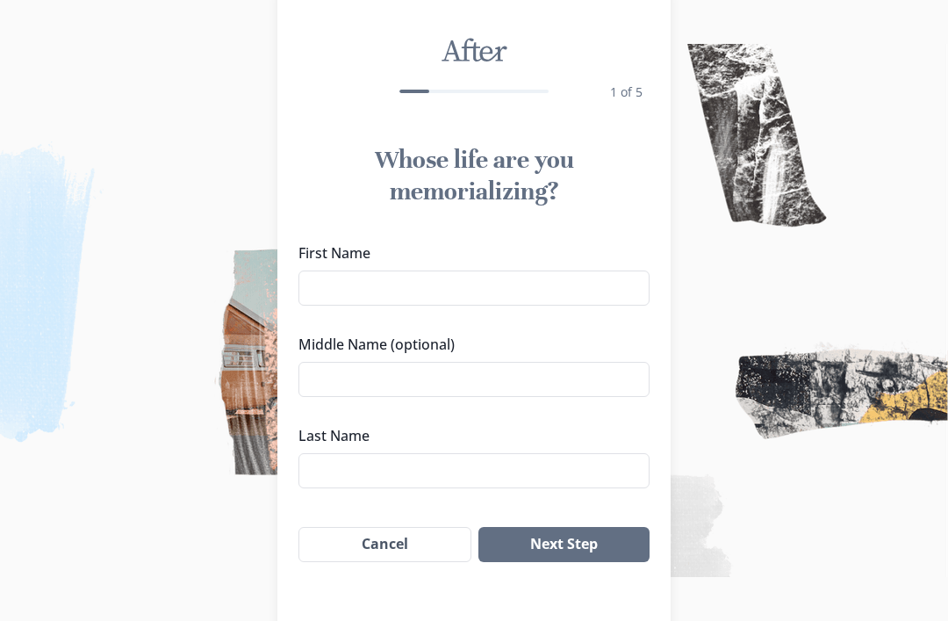
scroll to position [54, 0]
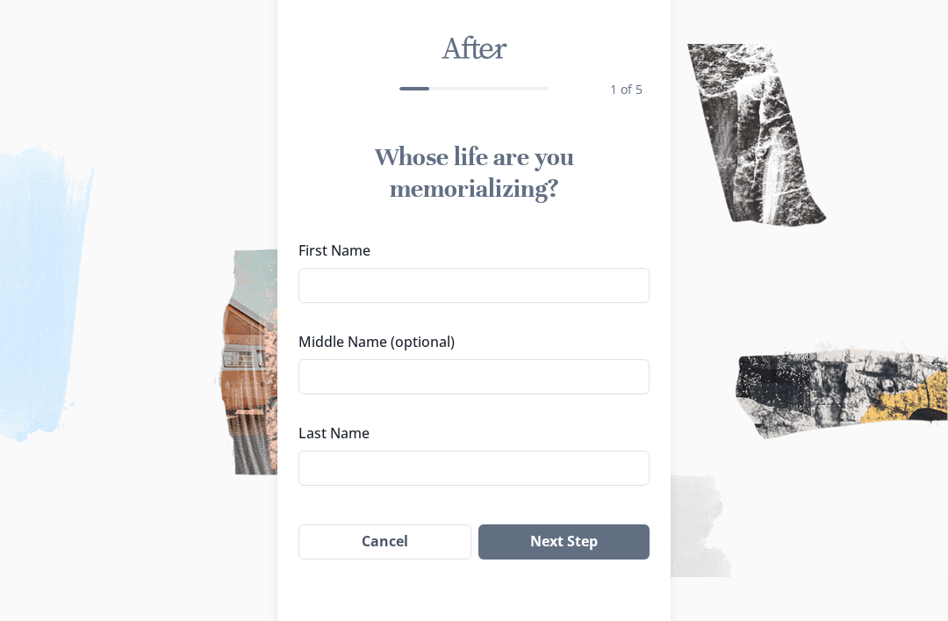
click at [625, 276] on input "First Name" at bounding box center [473, 285] width 351 height 35
type input "J"
type input "[PERSON_NAME]"
type input "junior"
type input "[PERSON_NAME]"
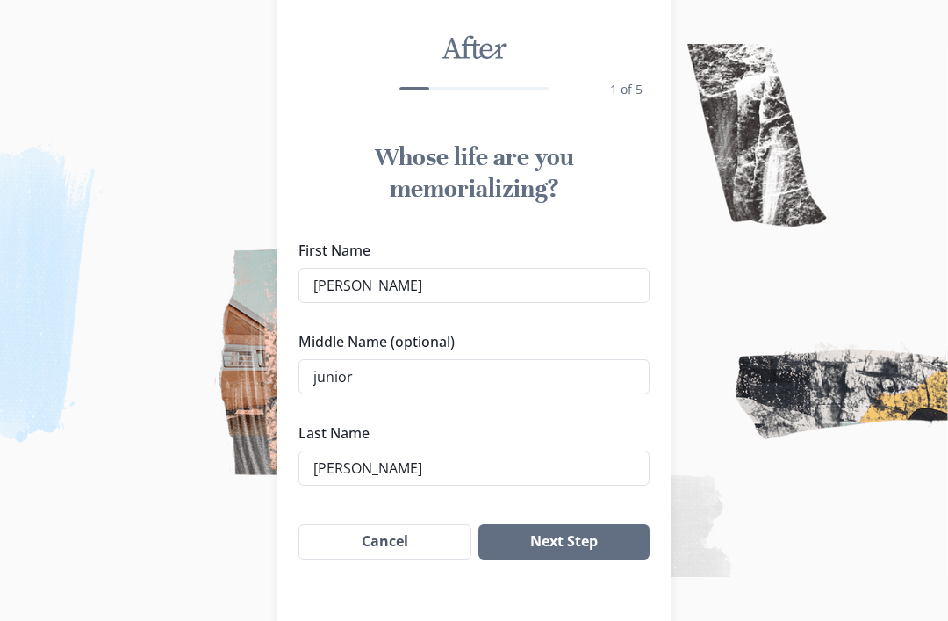
click at [544, 534] on button "Next Step" at bounding box center [563, 541] width 171 height 35
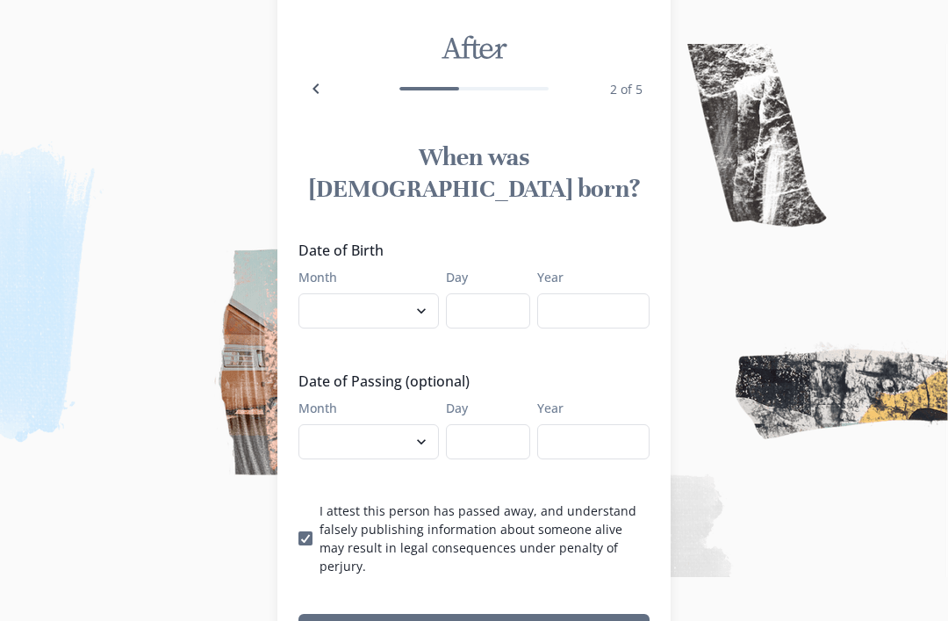
click at [376, 293] on select "January February March April May June July August September October November De…" at bounding box center [368, 310] width 140 height 35
select select "6"
click at [488, 293] on input "Day" at bounding box center [488, 310] width 84 height 35
type input "13"
type input "[DEMOGRAPHIC_DATA]"
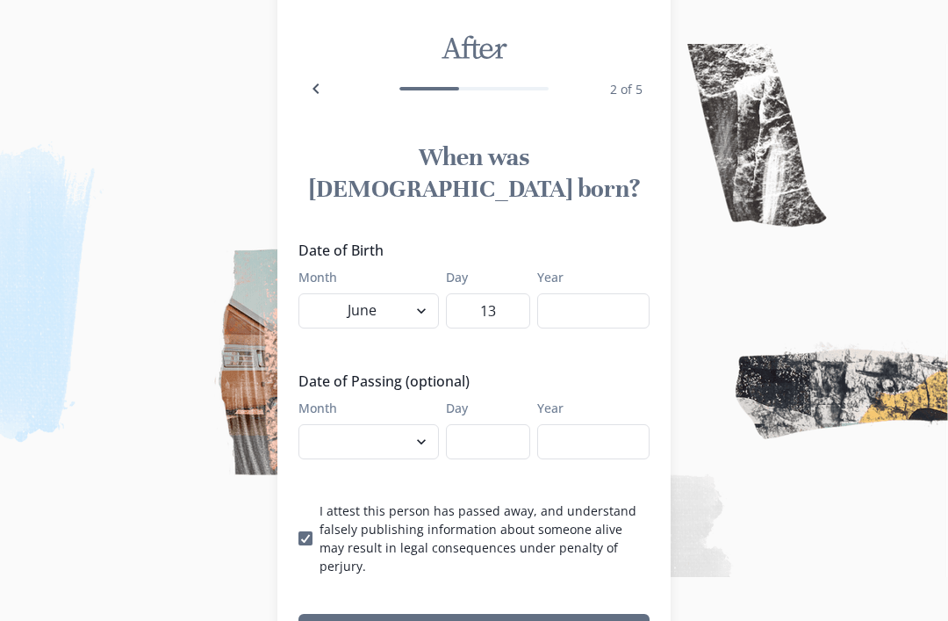
click at [355, 424] on select "January February March April May June July August September October November De…" at bounding box center [368, 441] width 140 height 35
click at [412, 425] on select "January February March April May June July August September October November De…" at bounding box center [368, 441] width 140 height 35
select select "8"
click at [458, 456] on div "Date of Birth Month January February March April May June July August September…" at bounding box center [473, 407] width 351 height 335
click at [503, 424] on input "Day" at bounding box center [488, 441] width 84 height 35
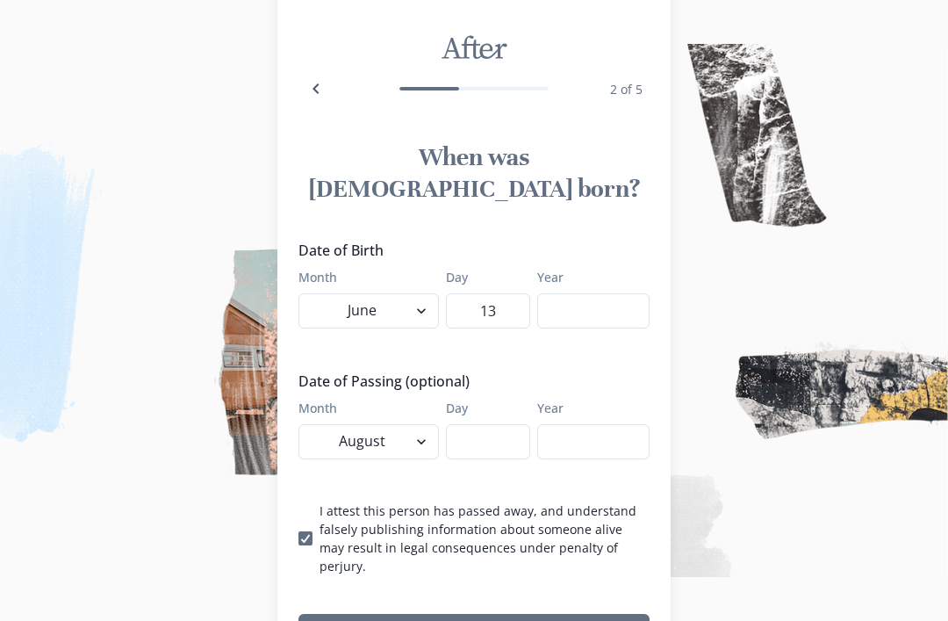
click at [486, 424] on input "Day" at bounding box center [488, 441] width 84 height 35
type input "7"
type input "2025"
click at [534, 614] on button "Next Step" at bounding box center [473, 631] width 351 height 35
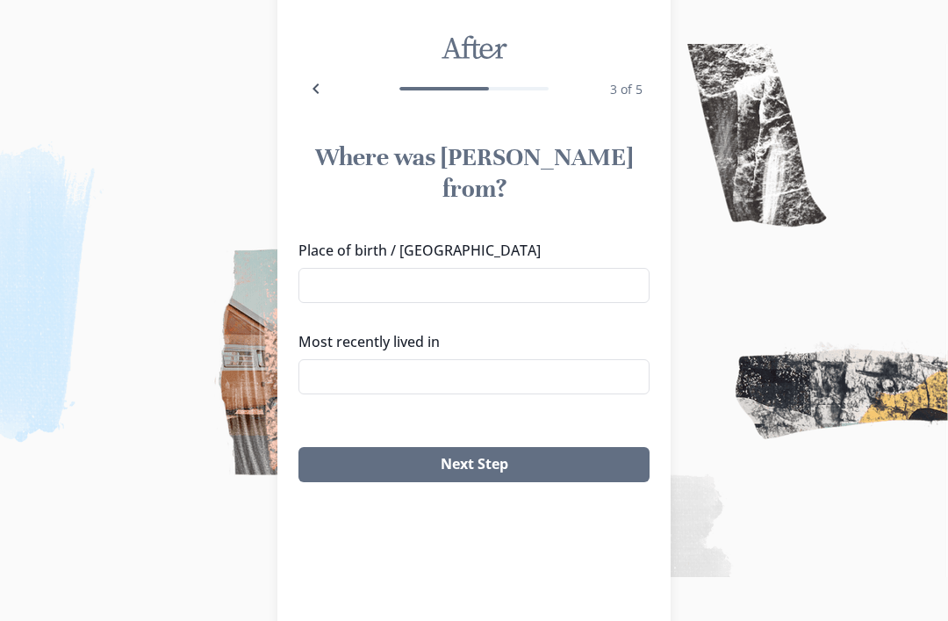
click at [504, 283] on div "Place of birth / Hometown Most recently lived in" at bounding box center [473, 324] width 351 height 169
click at [556, 268] on input "Place of birth / [GEOGRAPHIC_DATA]" at bounding box center [473, 285] width 351 height 35
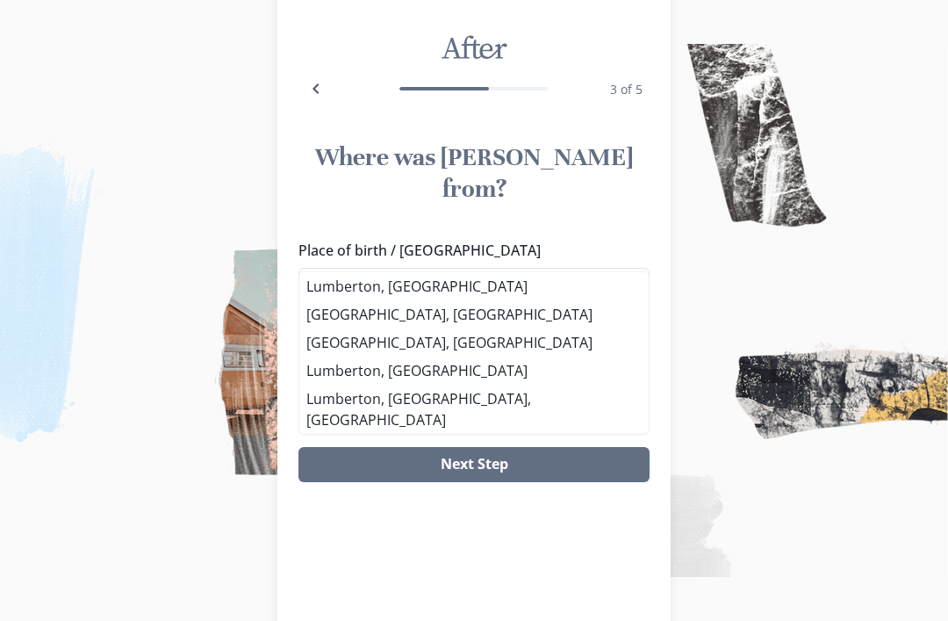
click at [441, 298] on li "Lumberton, [GEOGRAPHIC_DATA]" at bounding box center [473, 286] width 349 height 28
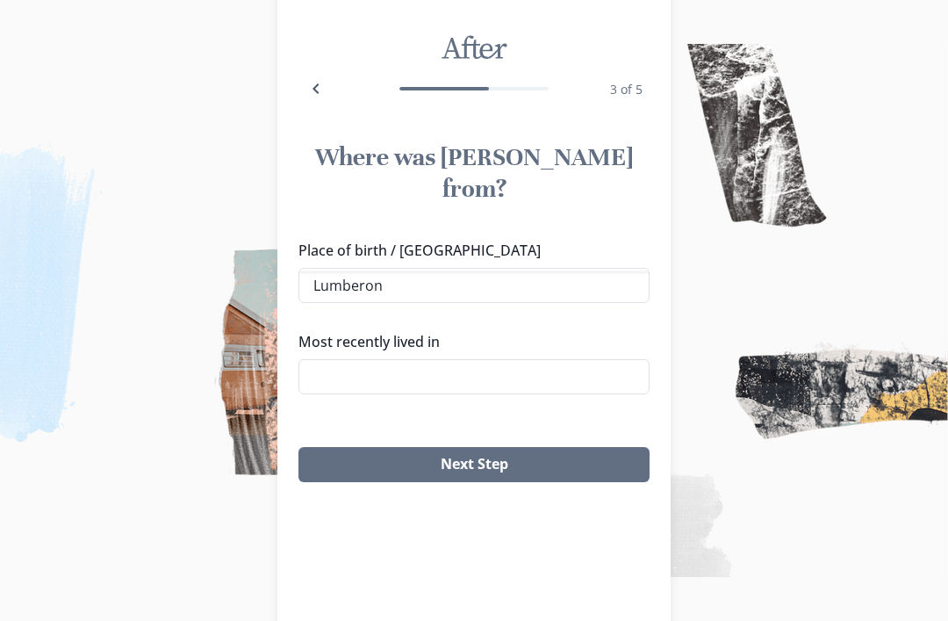
type input "Lumberton, [GEOGRAPHIC_DATA]"
click at [498, 359] on input "Most recently lived in" at bounding box center [473, 376] width 351 height 35
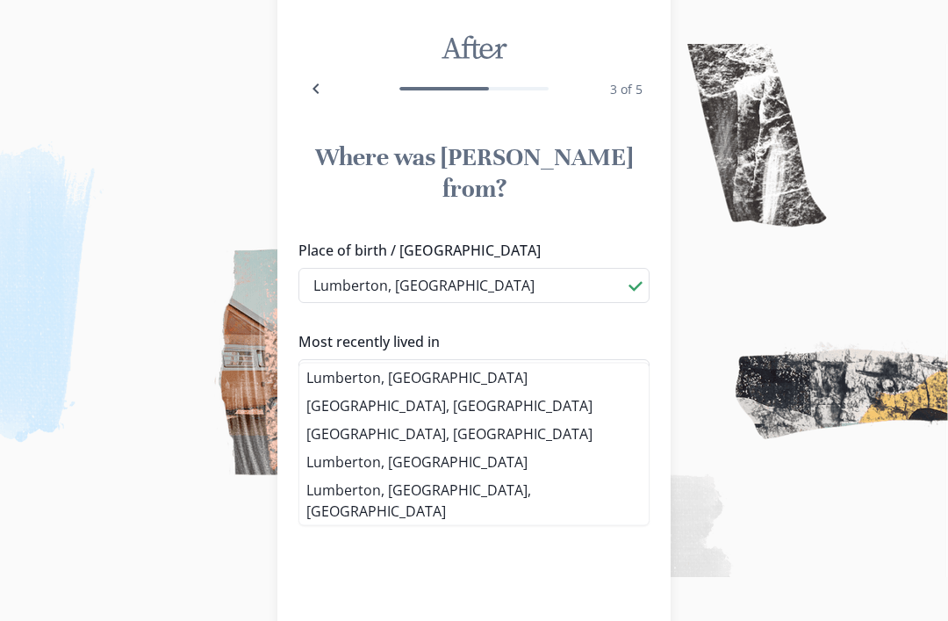
click at [469, 371] on li "Lumberton, [GEOGRAPHIC_DATA]" at bounding box center [473, 377] width 349 height 28
type input "Lumberton, [GEOGRAPHIC_DATA]"
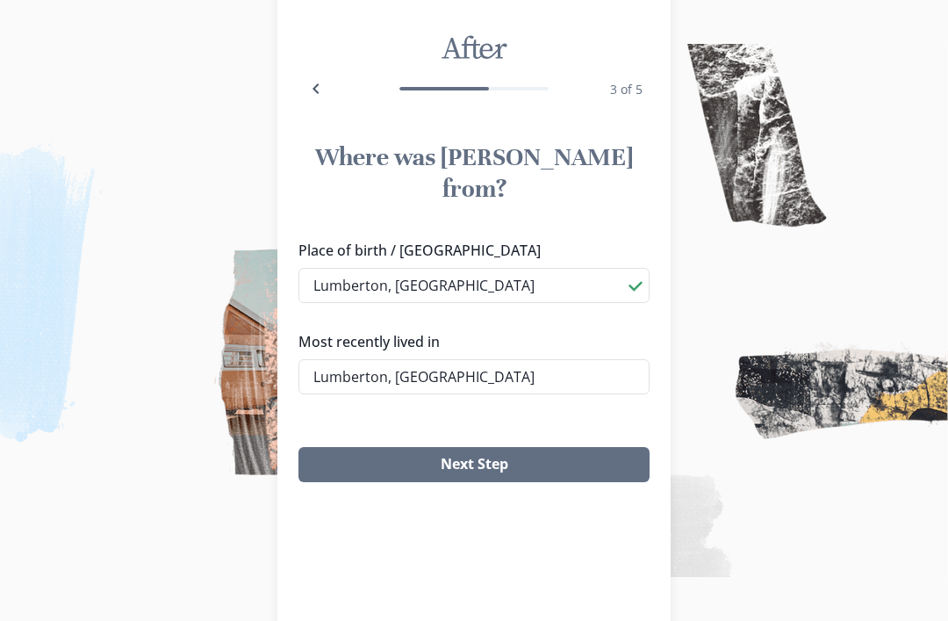
click at [542, 449] on button "Next Step" at bounding box center [473, 464] width 351 height 35
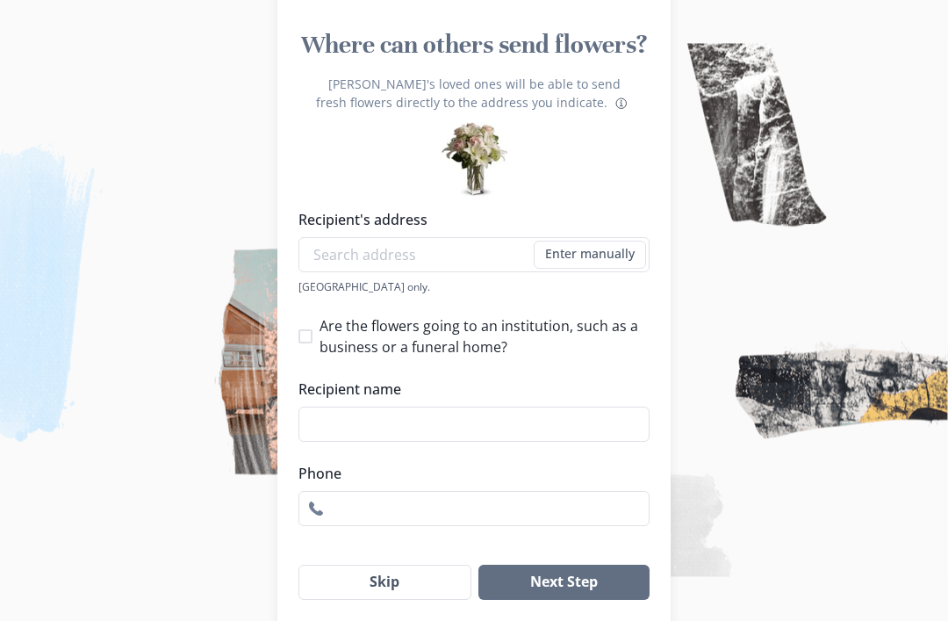
scroll to position [168, 0]
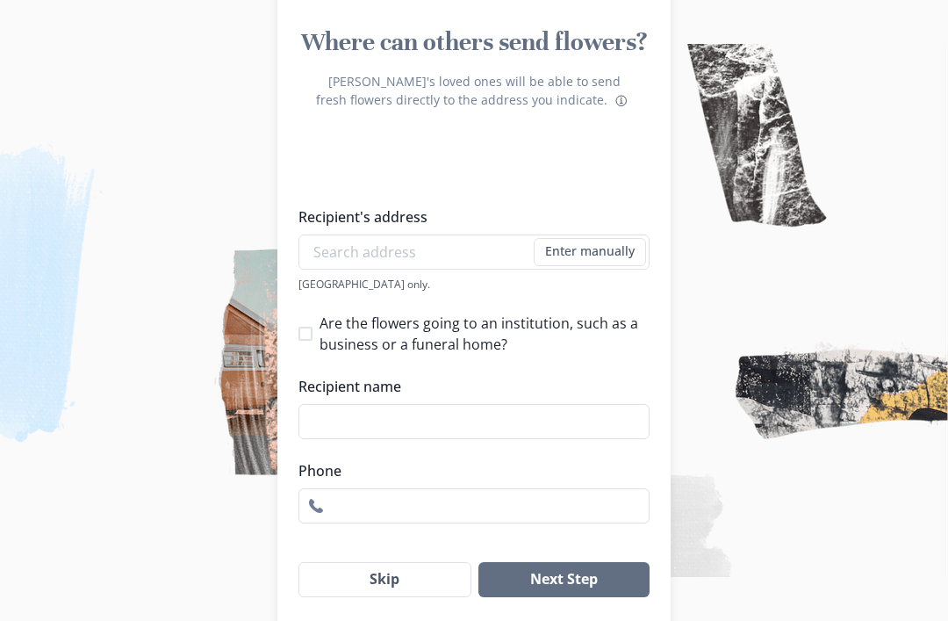
click at [544, 439] on input "Recipient name" at bounding box center [473, 421] width 351 height 35
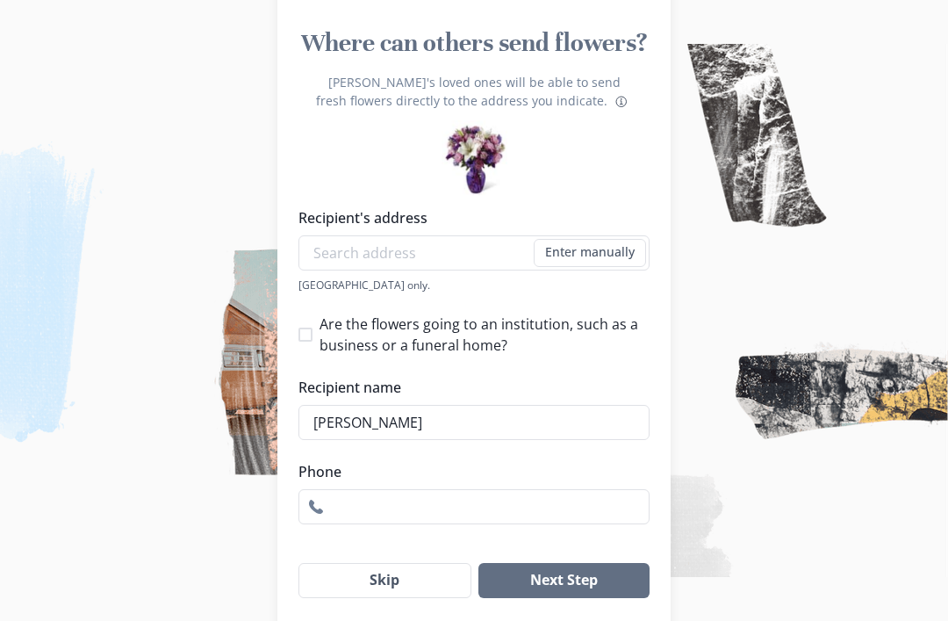
type input "[PERSON_NAME]"
type input "9107403065"
click at [579, 598] on button "Next Step" at bounding box center [563, 580] width 171 height 35
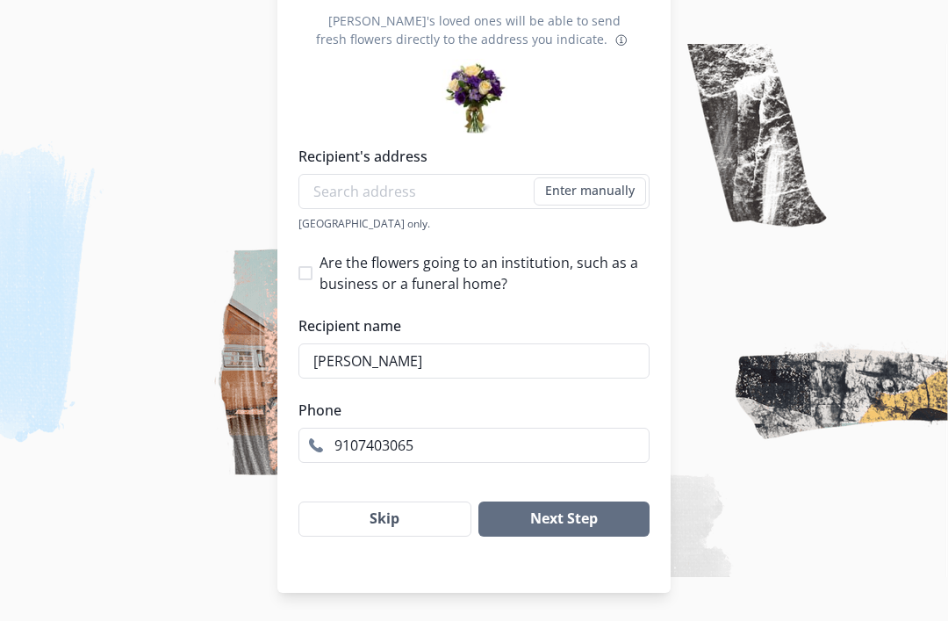
click at [359, 188] on input "Recipient's address" at bounding box center [473, 191] width 351 height 35
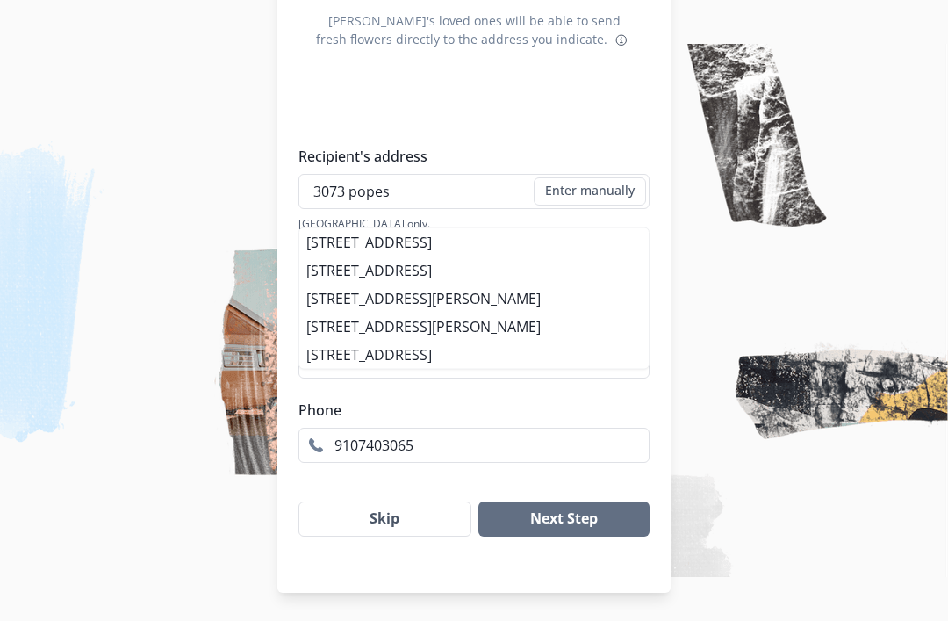
type input "3073 popes"
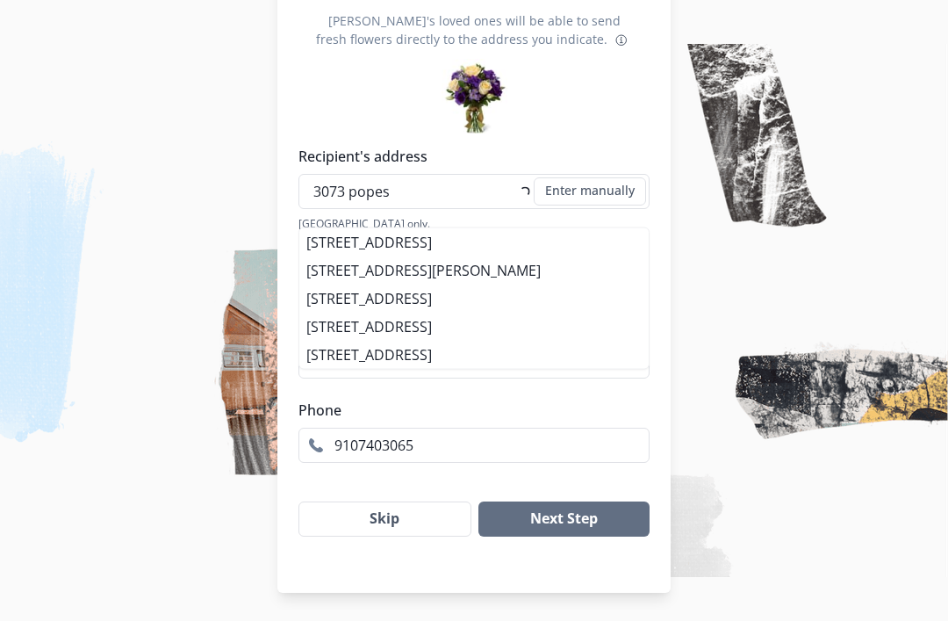
click at [401, 527] on button "Skip" at bounding box center [384, 518] width 173 height 35
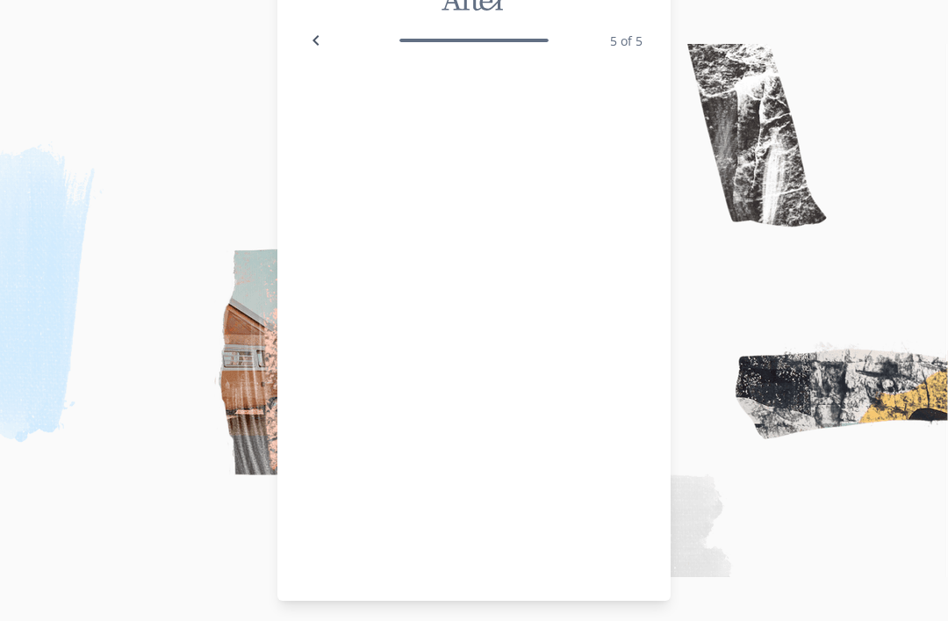
scroll to position [54, 0]
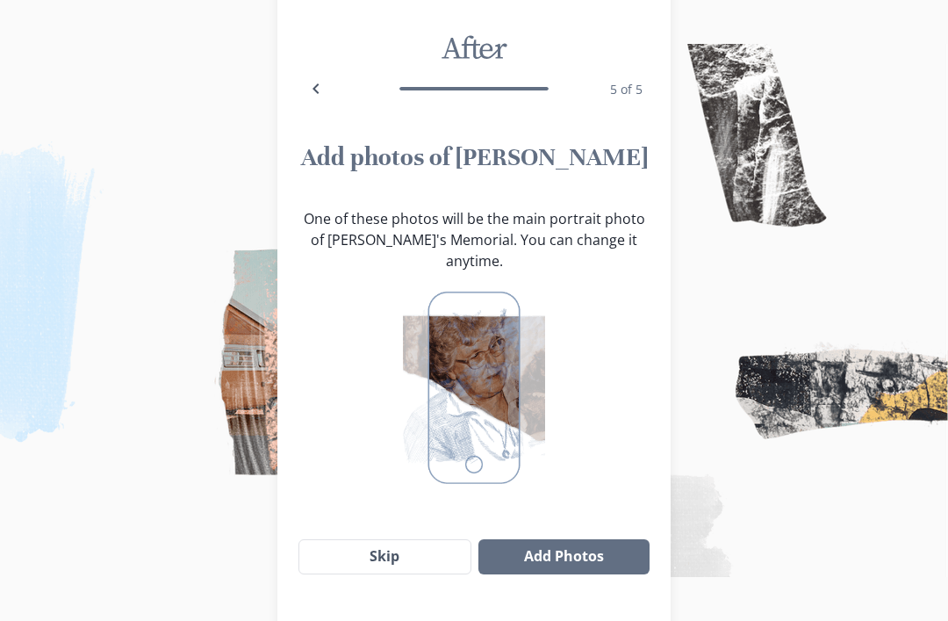
click at [543, 561] on button "Add Photos" at bounding box center [563, 556] width 171 height 35
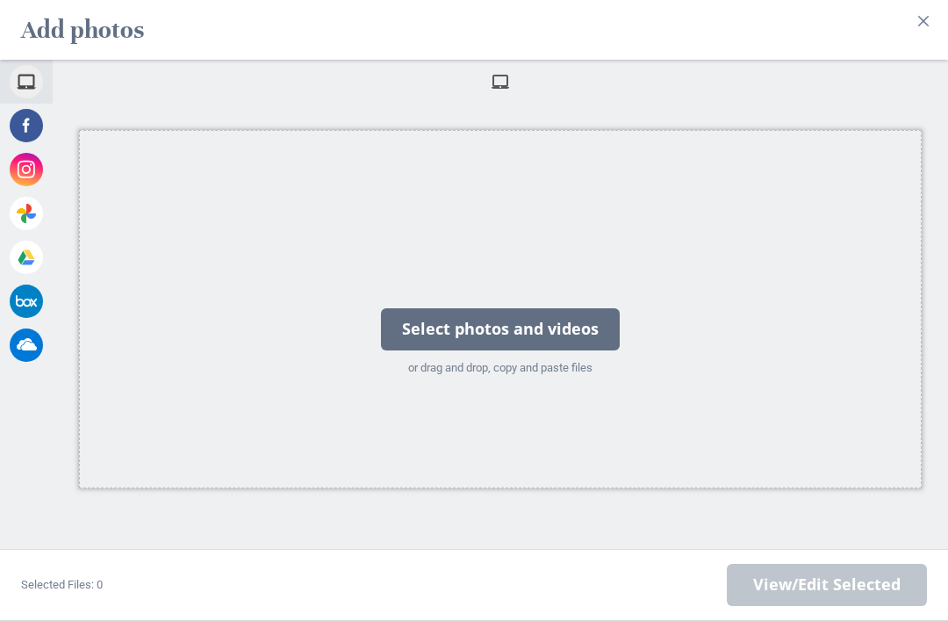
click at [283, 319] on div "Select photos and videos or drag and drop, copy and paste files" at bounding box center [500, 309] width 843 height 358
